Goal: Find specific page/section: Find specific page/section

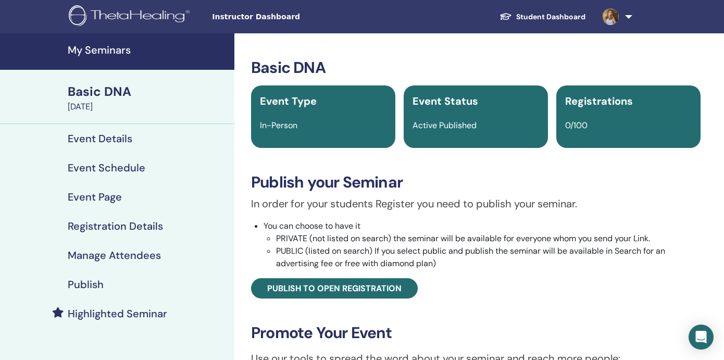
click at [102, 51] on h4 "My Seminars" at bounding box center [148, 50] width 160 height 13
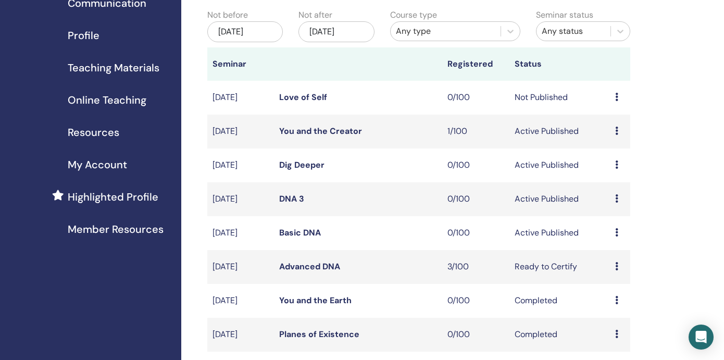
scroll to position [114, 0]
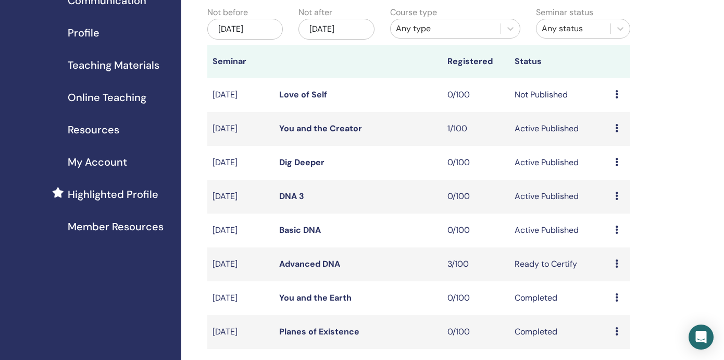
click at [344, 26] on div "Jan/02, 2026" at bounding box center [337, 29] width 76 height 21
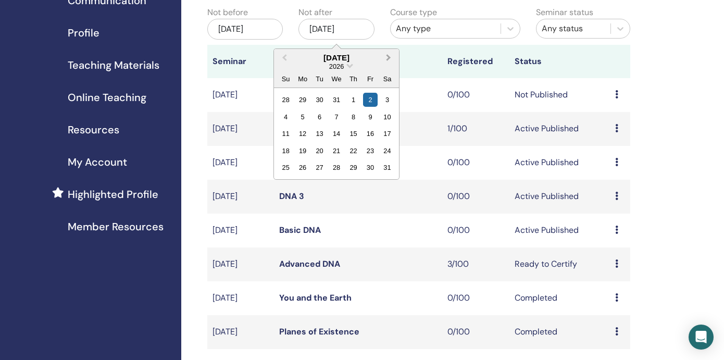
click at [391, 56] on button "Next Month" at bounding box center [389, 58] width 17 height 17
click at [339, 150] on div "25" at bounding box center [336, 151] width 14 height 14
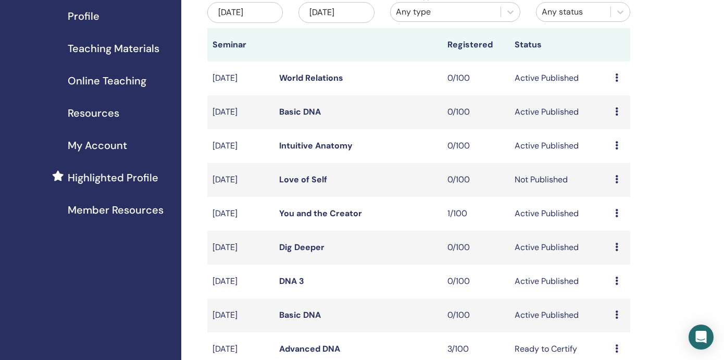
scroll to position [133, 0]
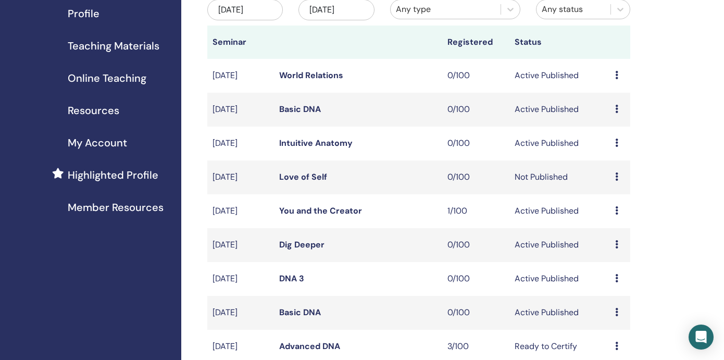
click at [327, 143] on link "Intuitive Anatomy" at bounding box center [315, 143] width 73 height 11
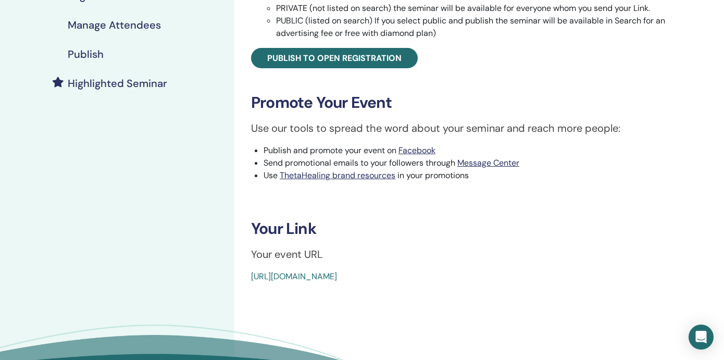
scroll to position [362, 0]
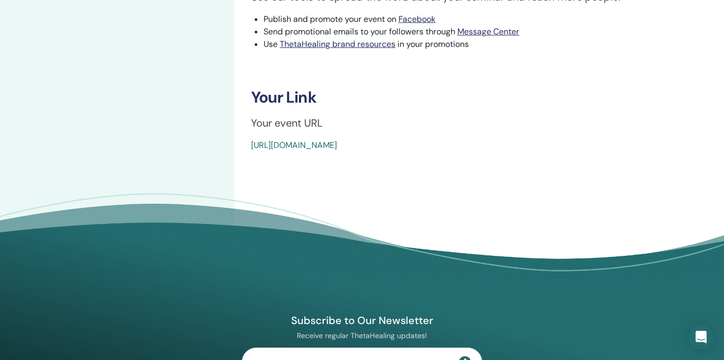
drag, startPoint x: 483, startPoint y: 145, endPoint x: 252, endPoint y: 151, distance: 231.4
click at [252, 151] on div "https://www.thetahealing.com/seminar-376616-details.html" at bounding box center [438, 145] width 375 height 13
copy link "https://www.thetahealing.com/seminar-376616-details.html"
